Goal: Task Accomplishment & Management: Use online tool/utility

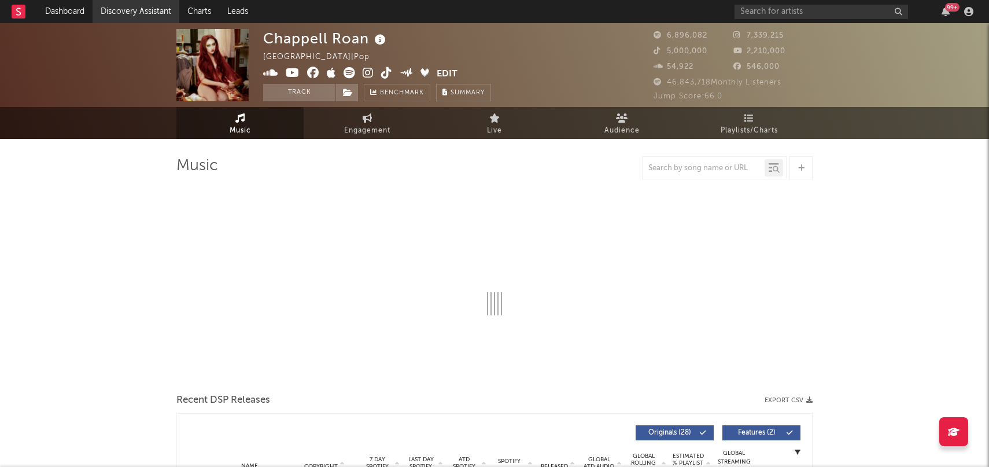
select select "6m"
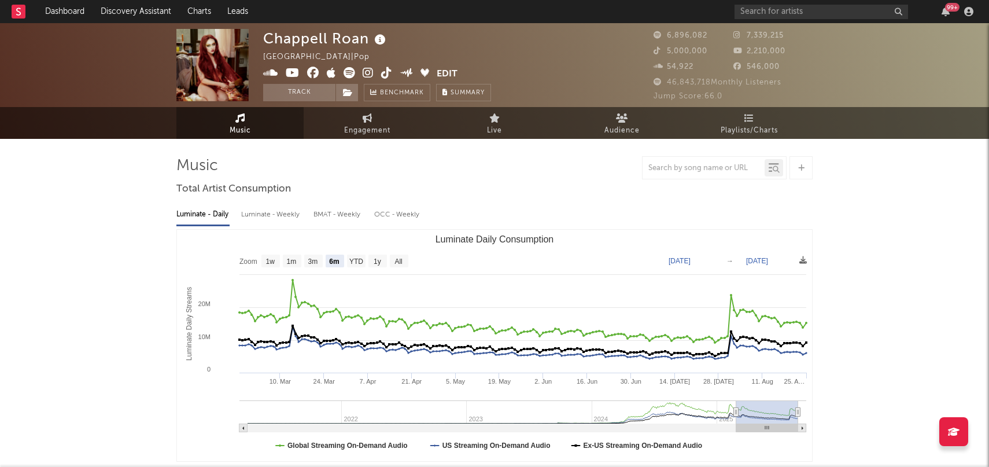
click at [24, 14] on rect at bounding box center [19, 12] width 14 height 14
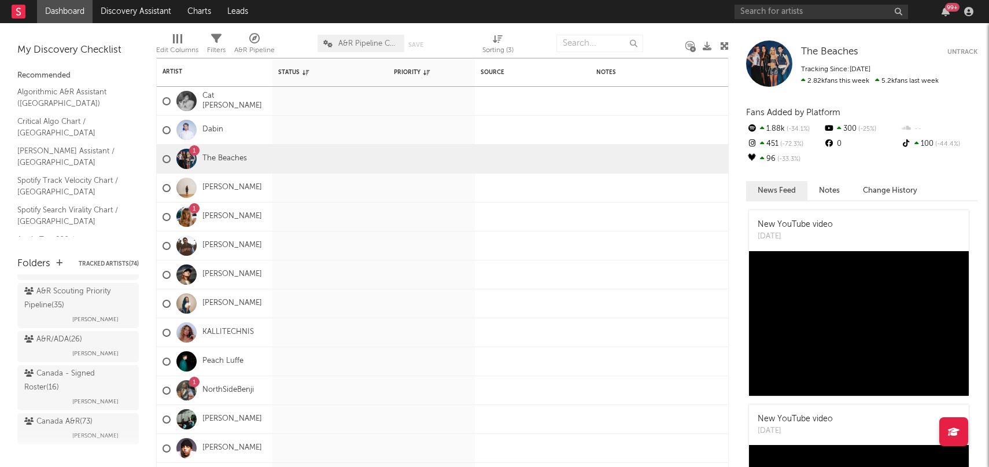
scroll to position [79, 0]
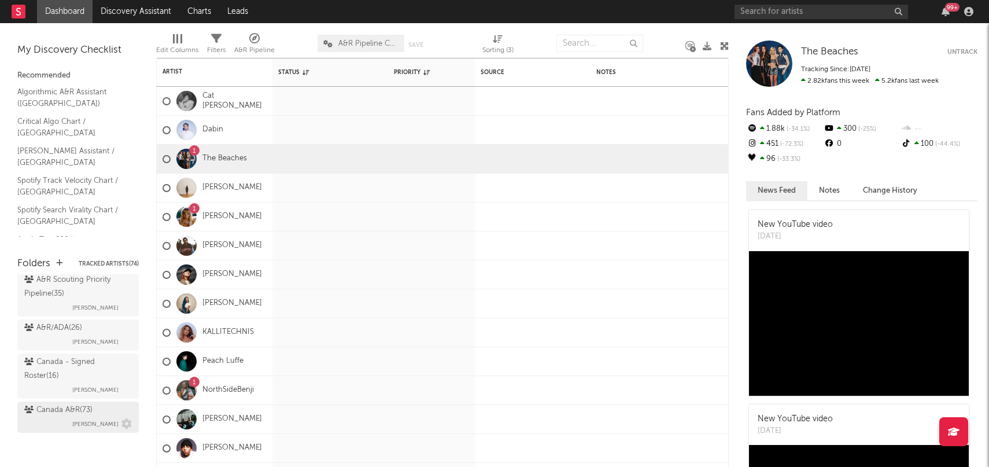
click at [54, 403] on div "Canada A&R ( 73 )" at bounding box center [58, 410] width 68 height 14
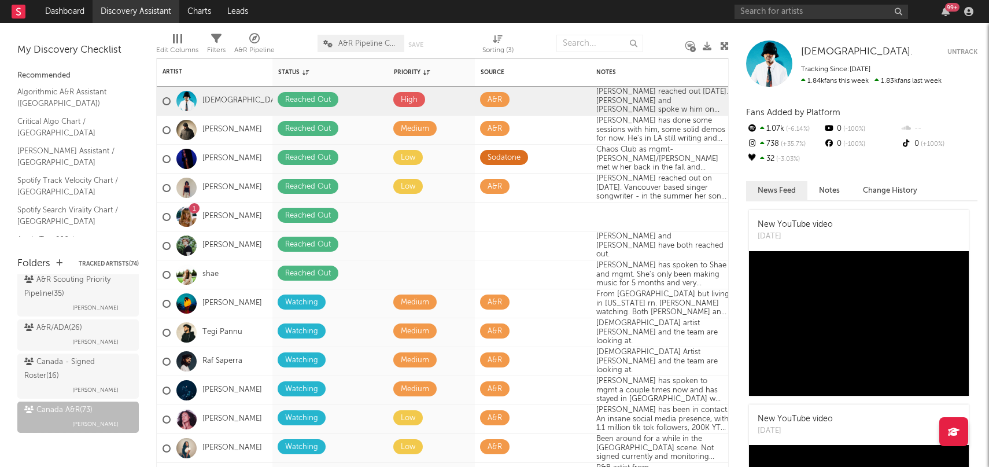
click at [141, 14] on link "Discovery Assistant" at bounding box center [136, 11] width 87 height 23
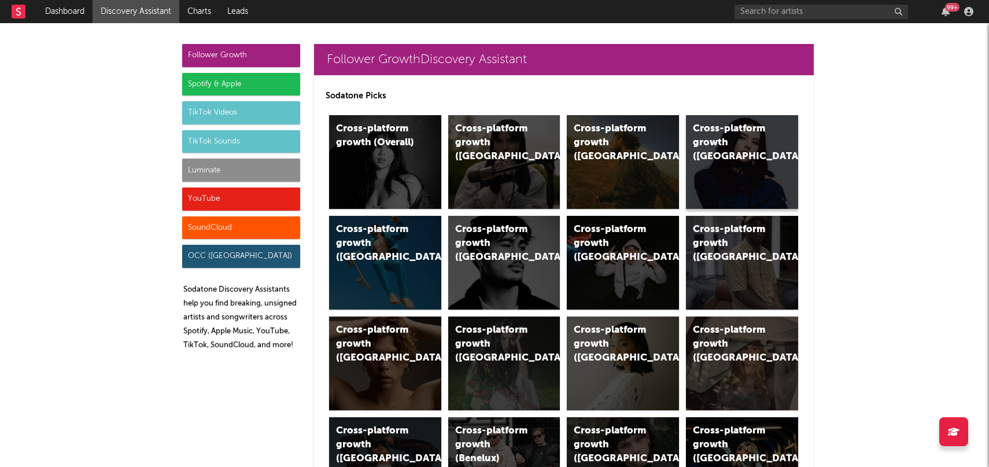
click at [698, 142] on div "Cross-platform growth ([GEOGRAPHIC_DATA])" at bounding box center [732, 143] width 79 height 42
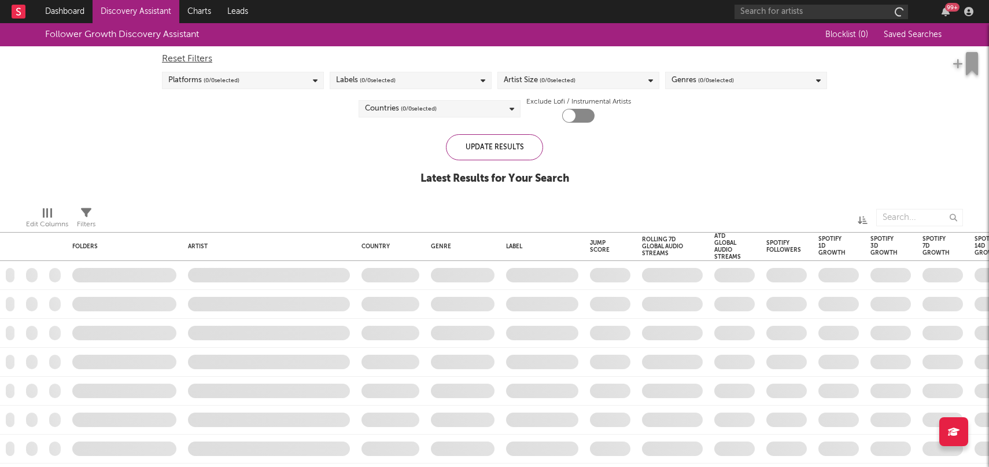
checkbox input "true"
